Goal: Task Accomplishment & Management: Manage account settings

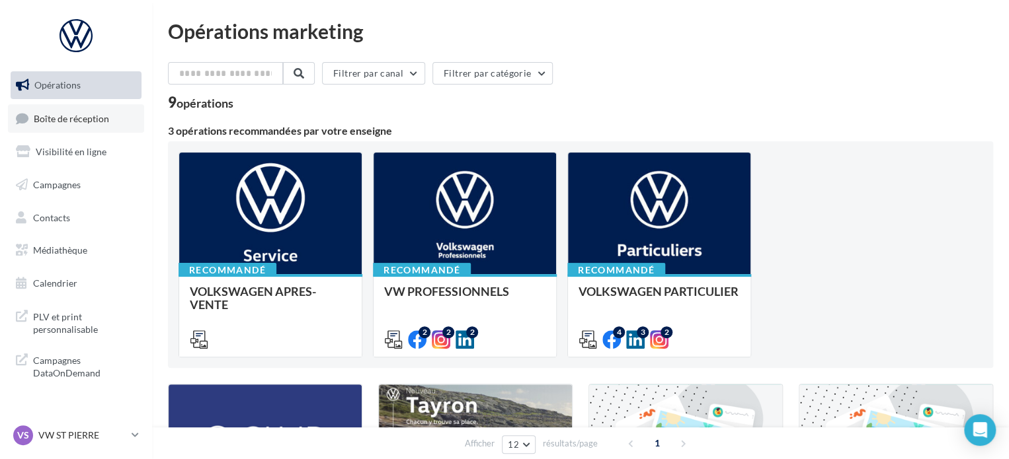
click at [59, 122] on span "Boîte de réception" at bounding box center [71, 117] width 75 height 11
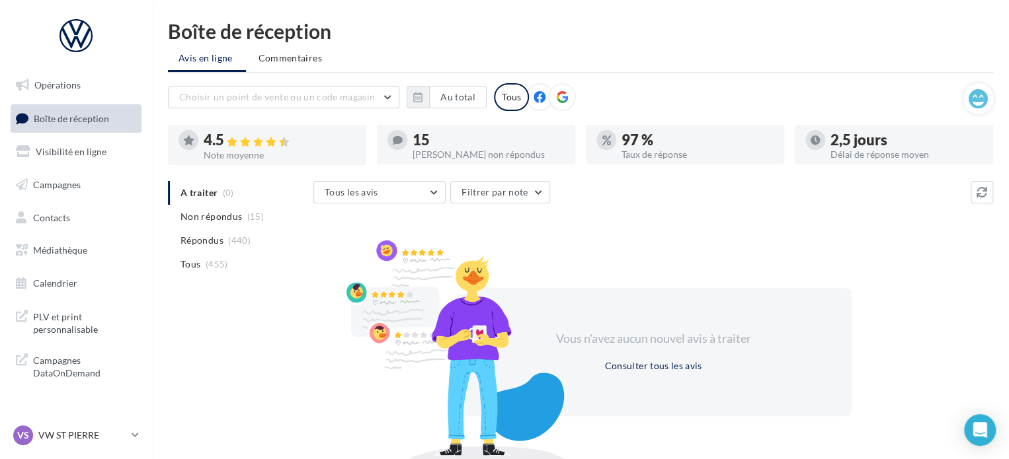
click at [141, 438] on div "VS VW ST PIERRE vw-stp-prat" at bounding box center [76, 441] width 152 height 36
click at [137, 437] on icon at bounding box center [135, 435] width 7 height 11
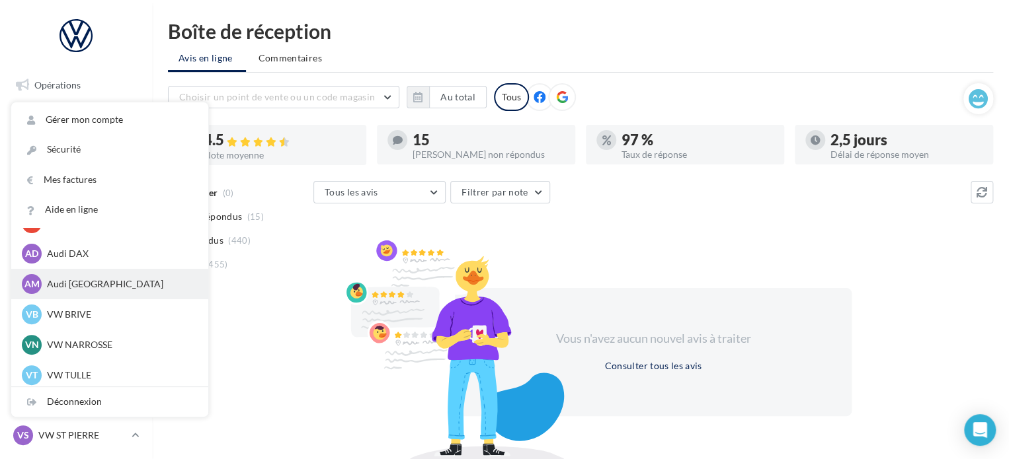
scroll to position [91, 0]
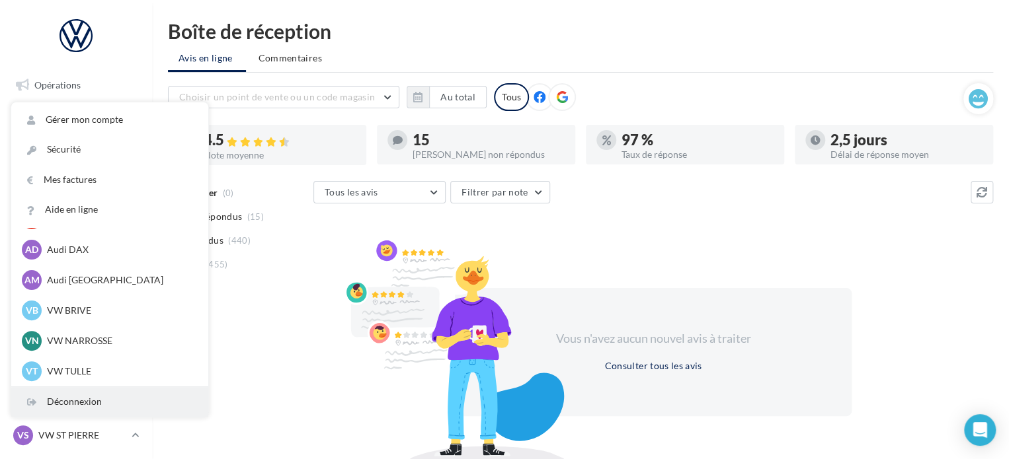
click at [95, 396] on div "Déconnexion" at bounding box center [109, 402] width 197 height 30
